Goal: Information Seeking & Learning: Find specific fact

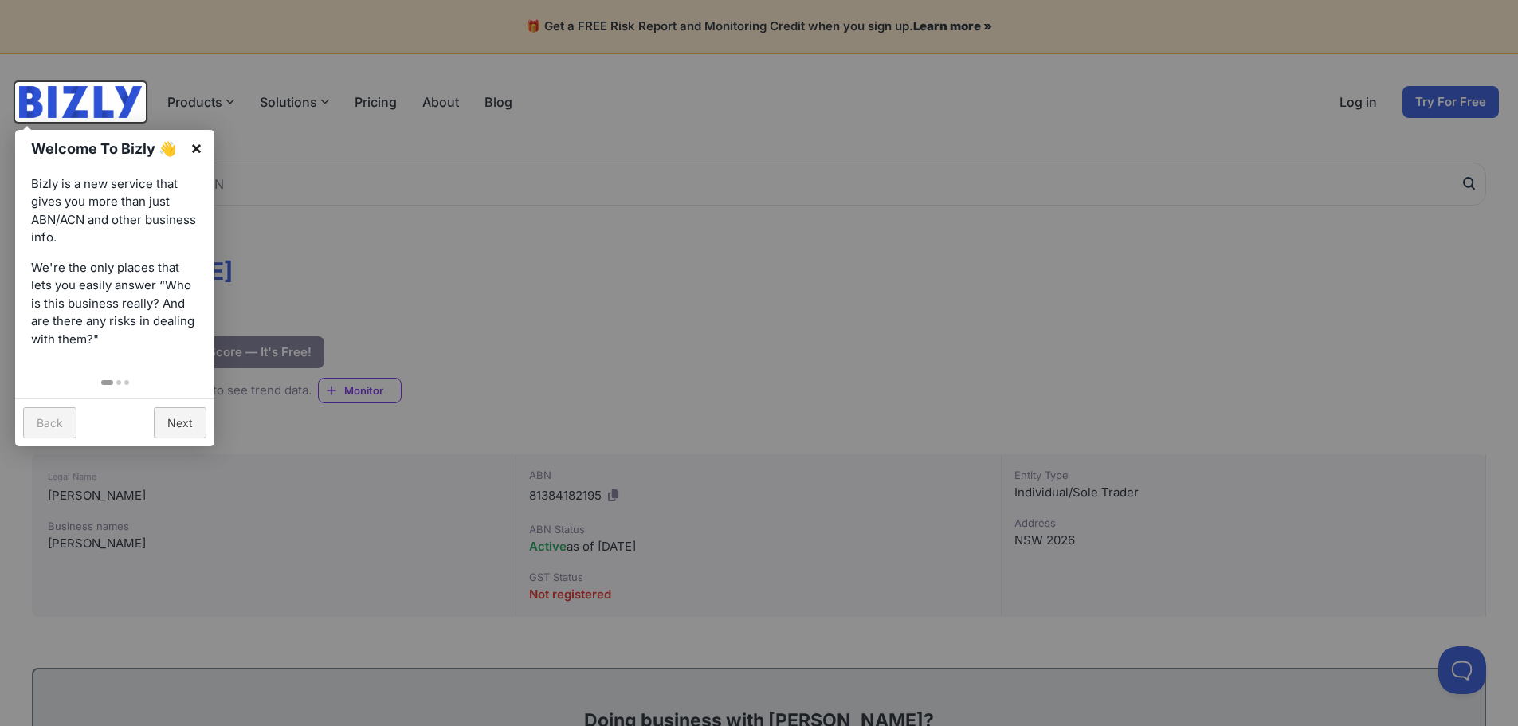
click at [194, 139] on link "×" at bounding box center [196, 148] width 36 height 36
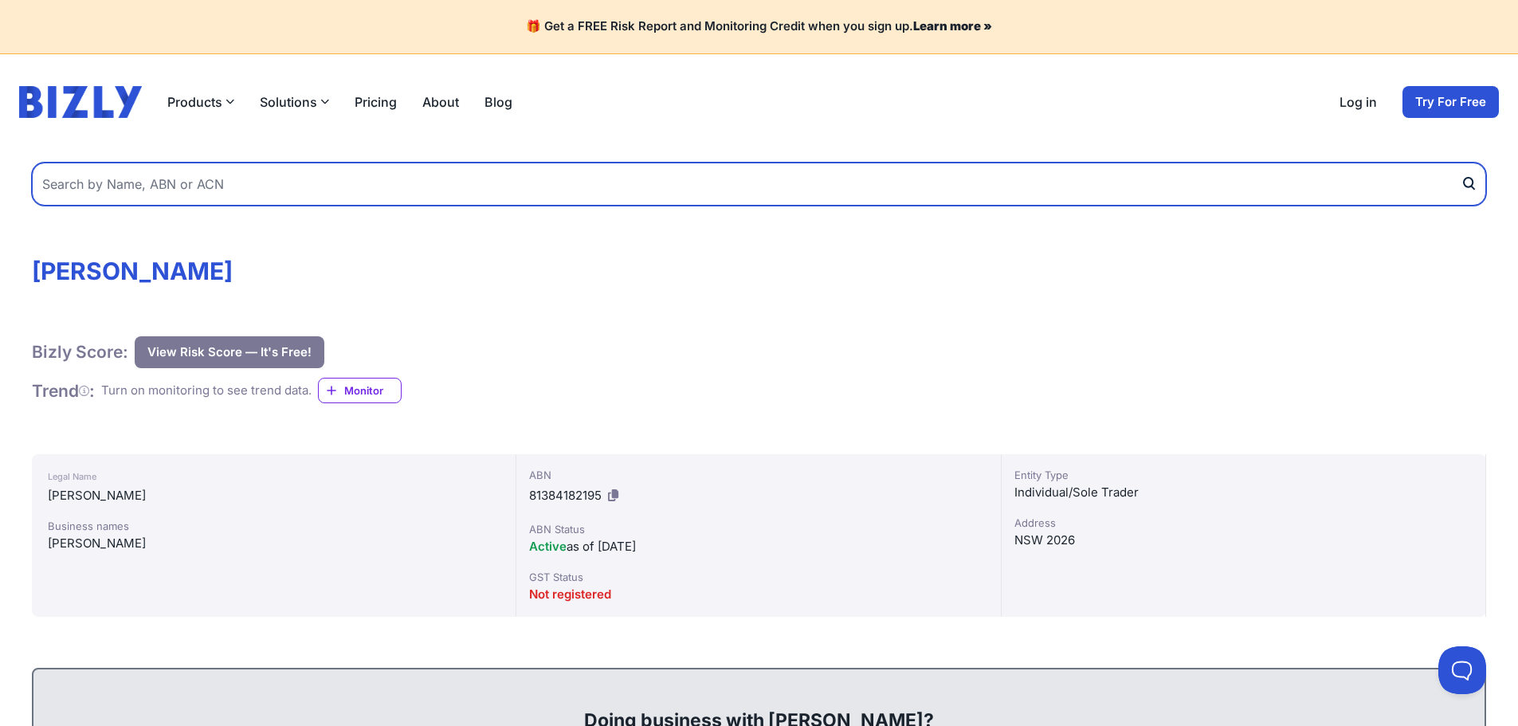
click at [816, 179] on input "text" at bounding box center [759, 184] width 1454 height 43
type input "[PERSON_NAME]"
click at [1460, 163] on button "submit" at bounding box center [1472, 184] width 25 height 43
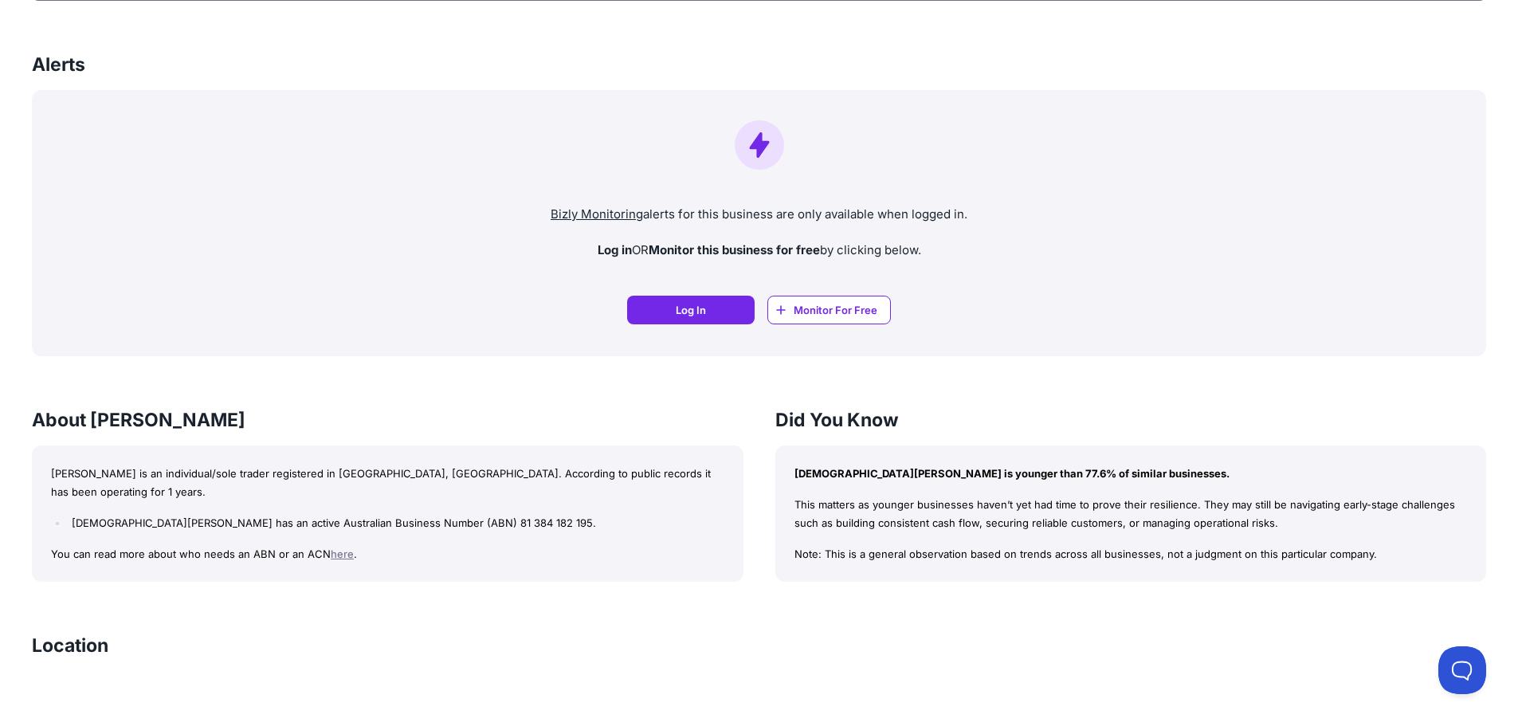
scroll to position [1072, 0]
drag, startPoint x: 359, startPoint y: 329, endPoint x: 271, endPoint y: 507, distance: 199.2
click at [271, 507] on div "[PERSON_NAME] is an individual/sole trader registered in [GEOGRAPHIC_DATA], [GE…" at bounding box center [387, 513] width 711 height 137
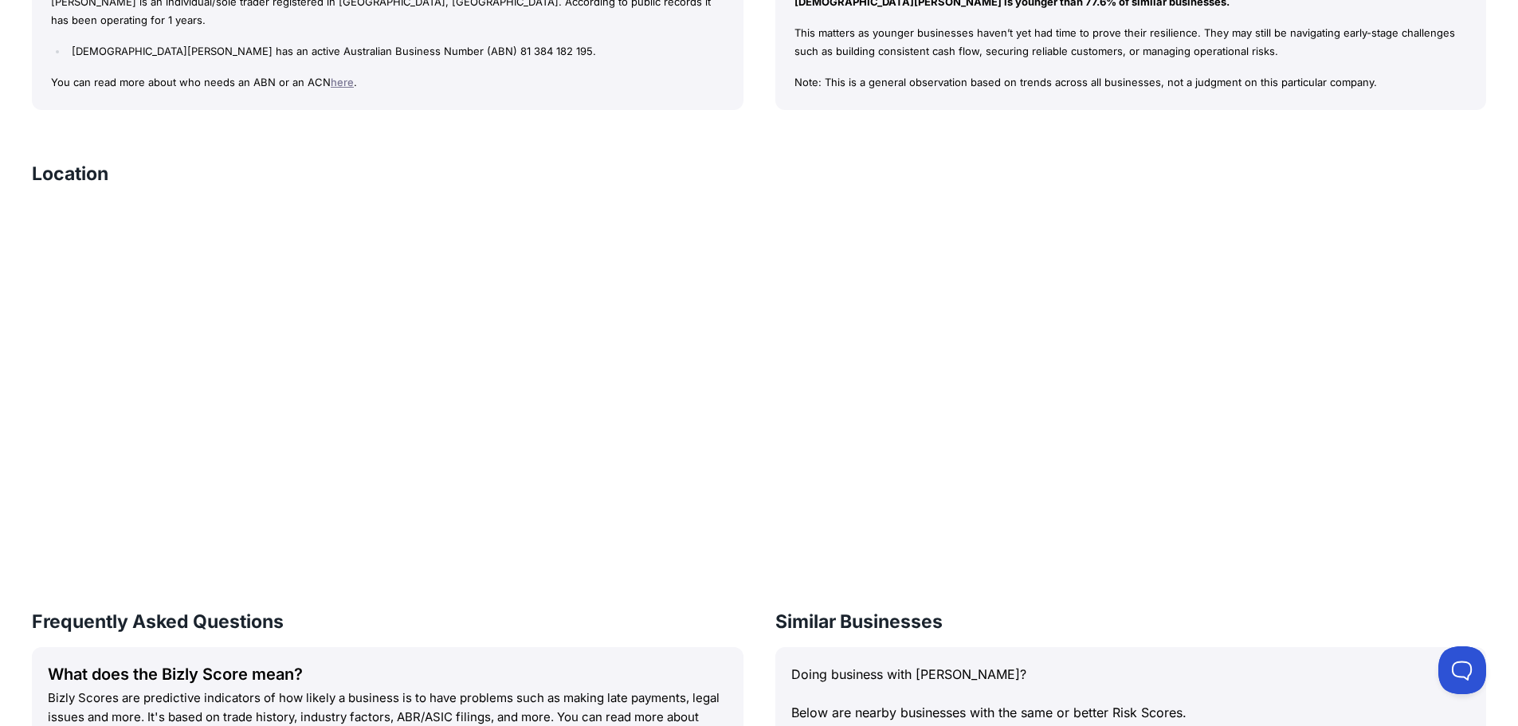
scroll to position [1543, 0]
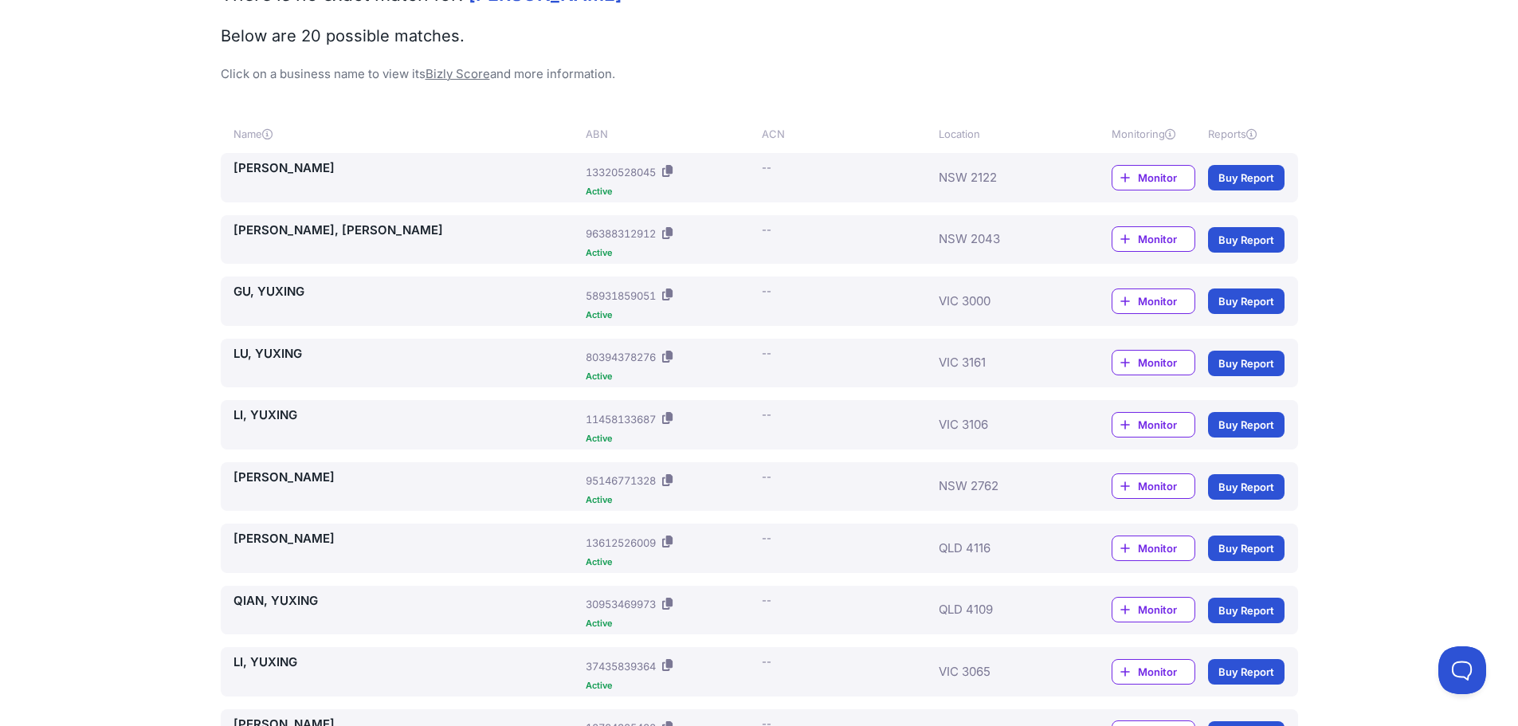
scroll to position [112, 0]
